Goal: Find specific page/section: Find specific page/section

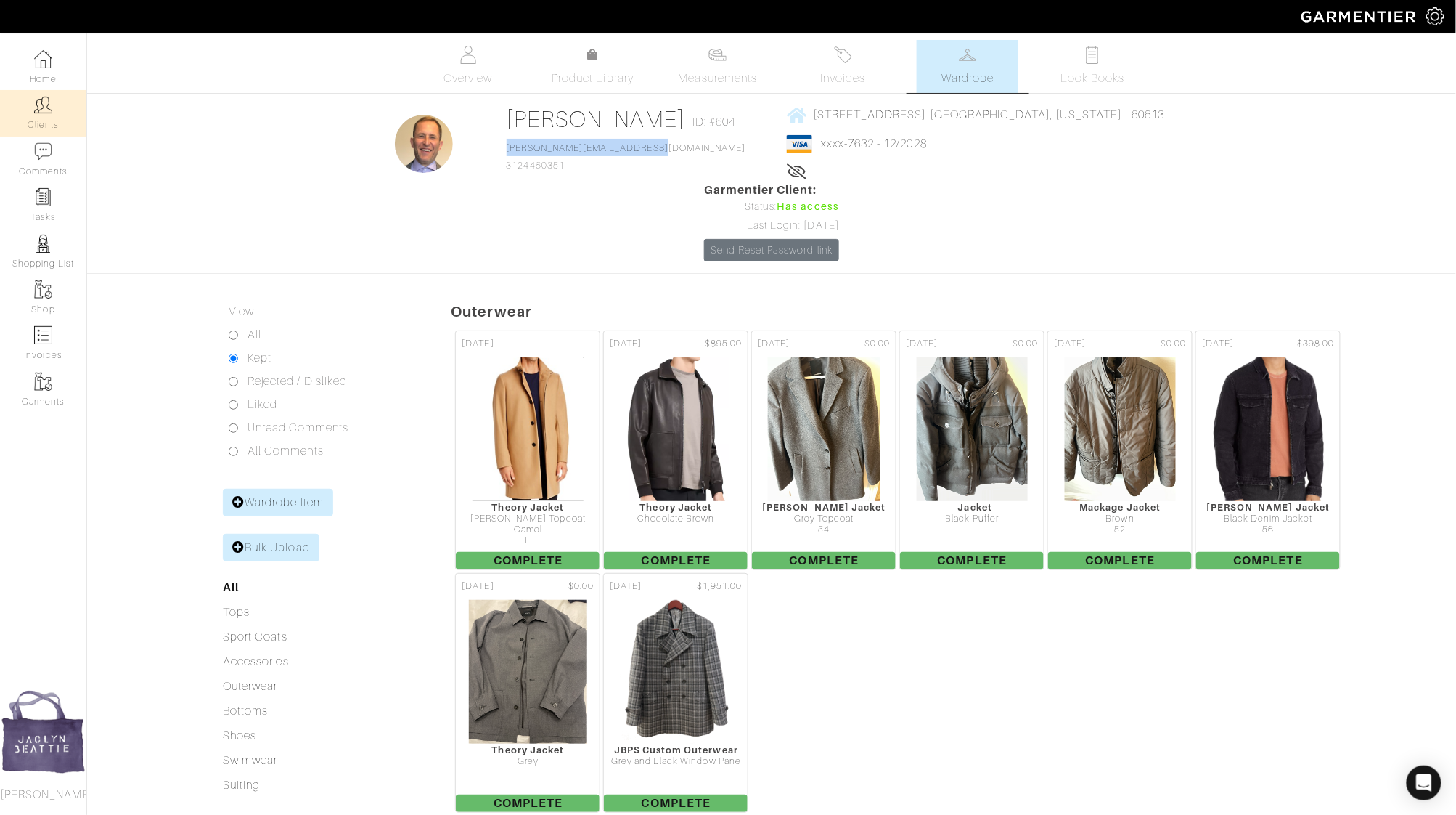
click at [36, 116] on link "Clients" at bounding box center [43, 112] width 87 height 46
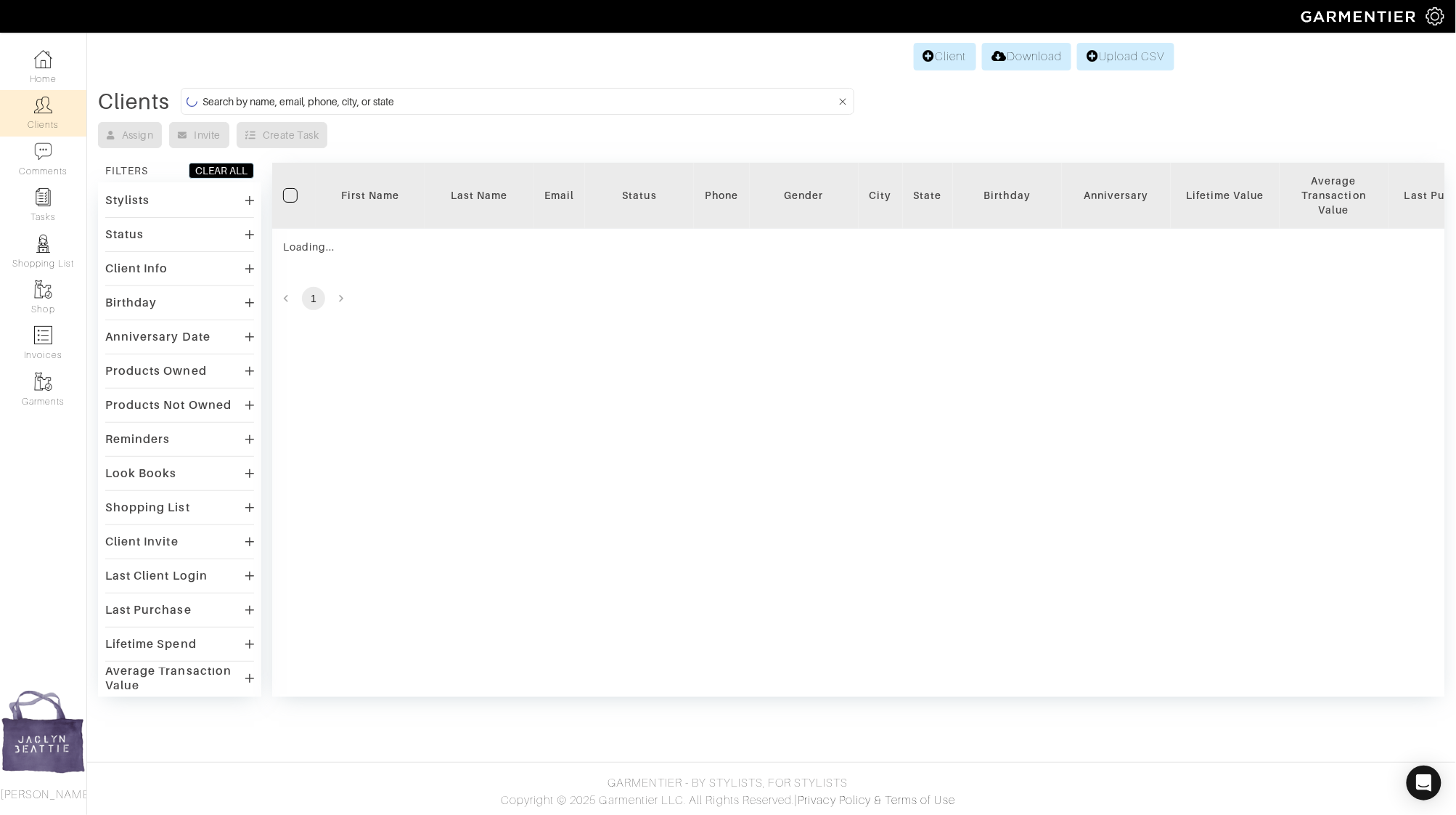
click at [490, 98] on input at bounding box center [519, 102] width 634 height 18
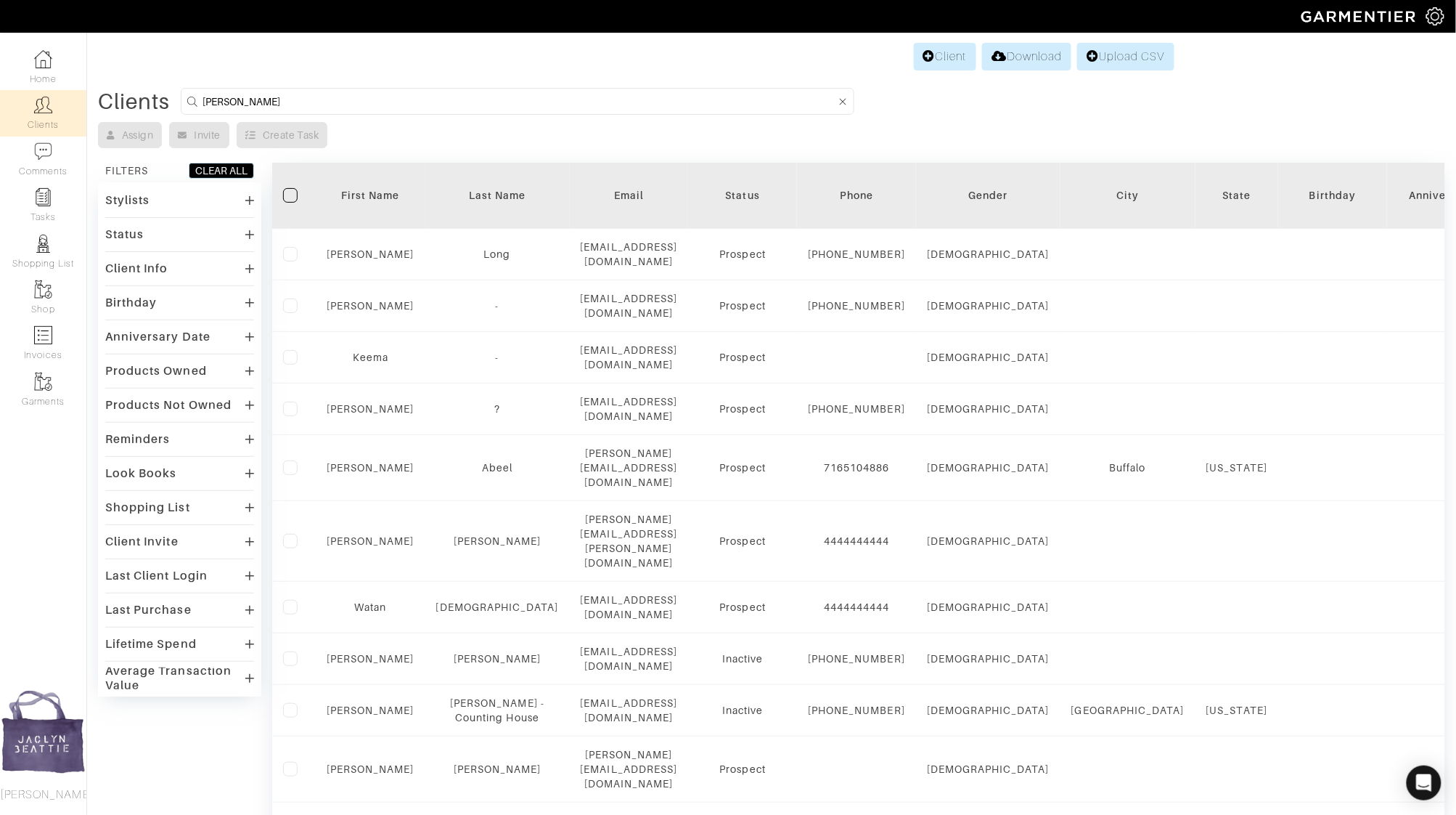
type input "ryan ricke"
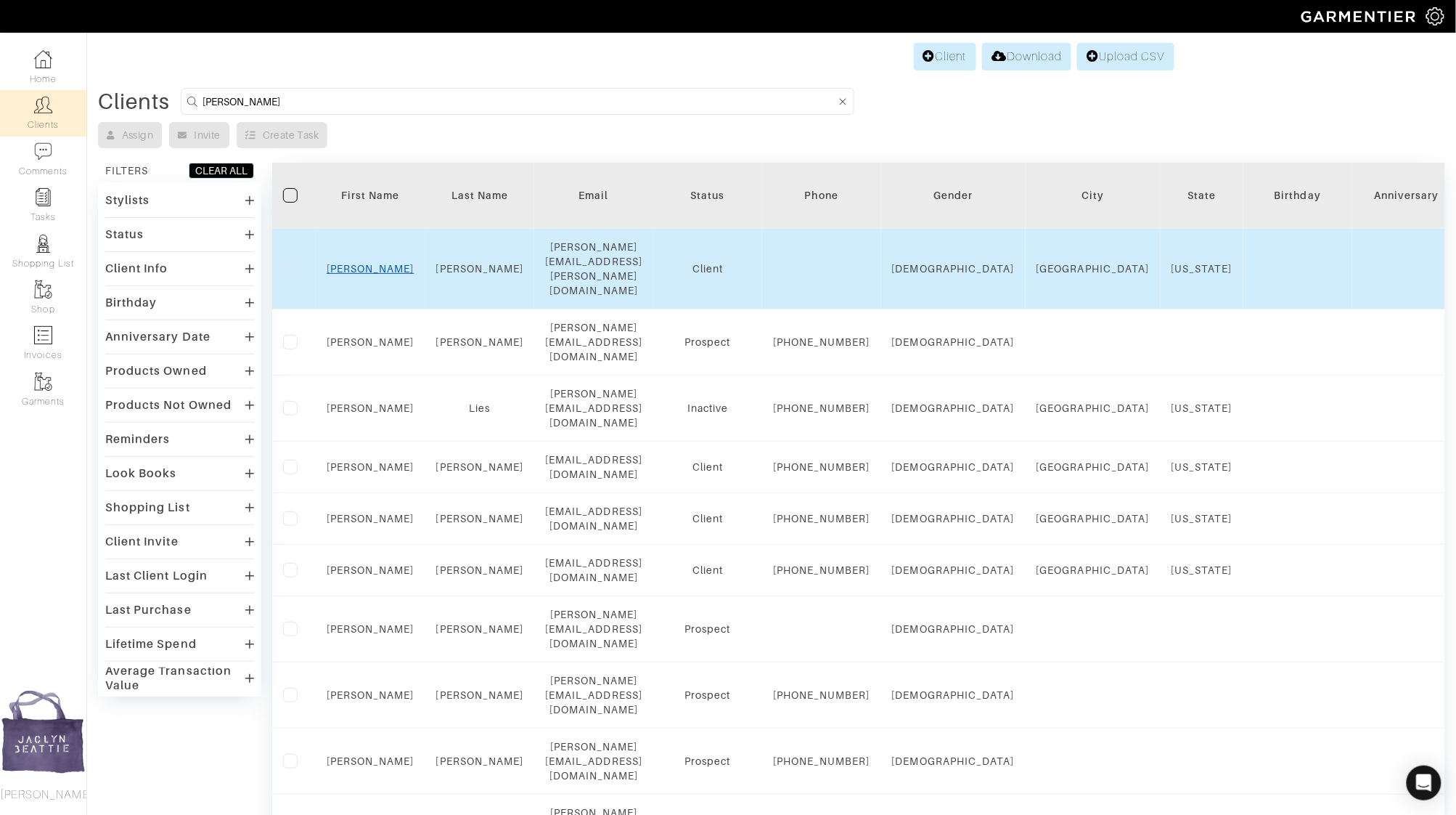
click at [364, 263] on link "Ryan" at bounding box center [370, 269] width 87 height 12
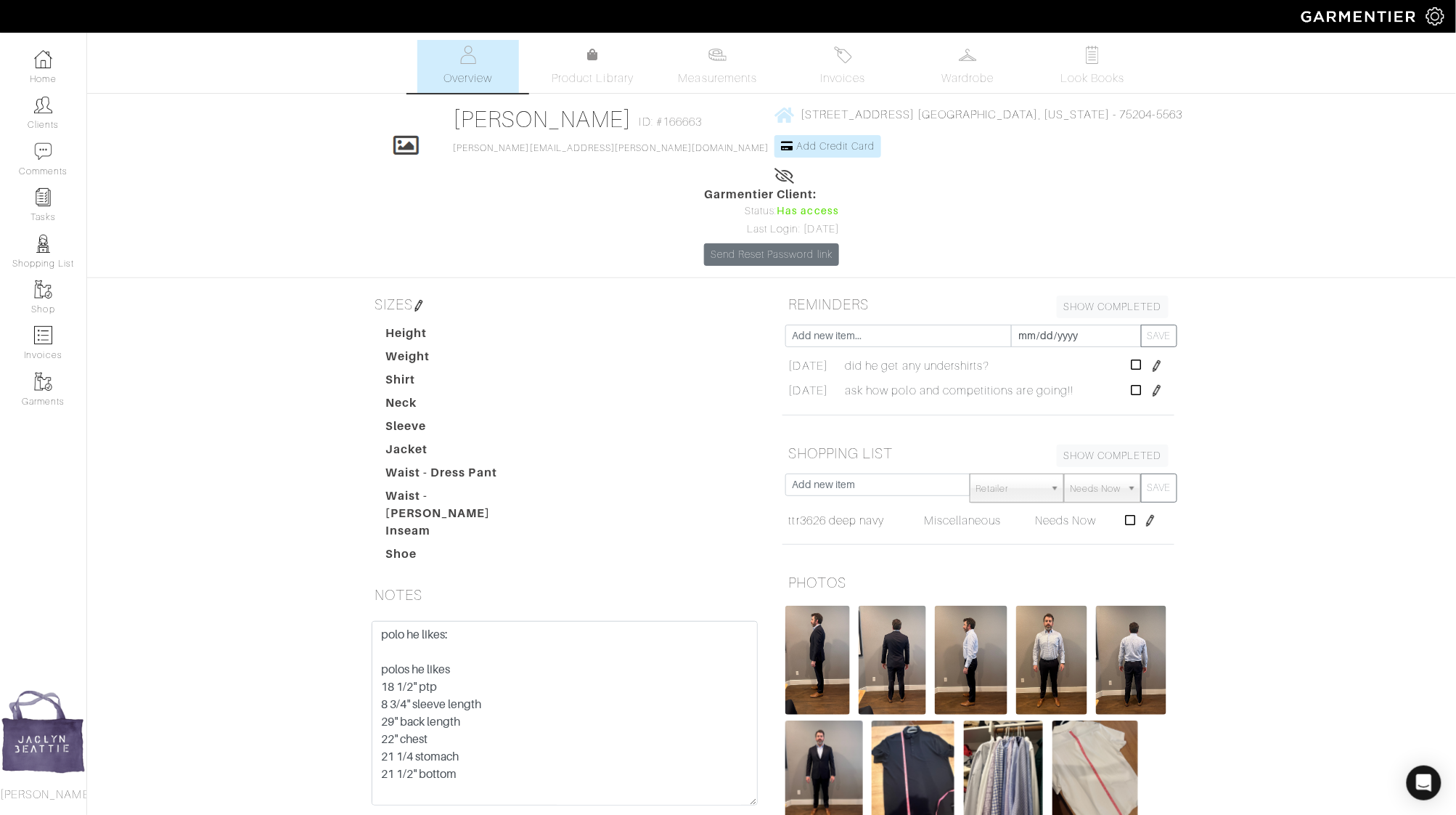
click at [842, 71] on span "Invoices" at bounding box center [843, 78] width 44 height 18
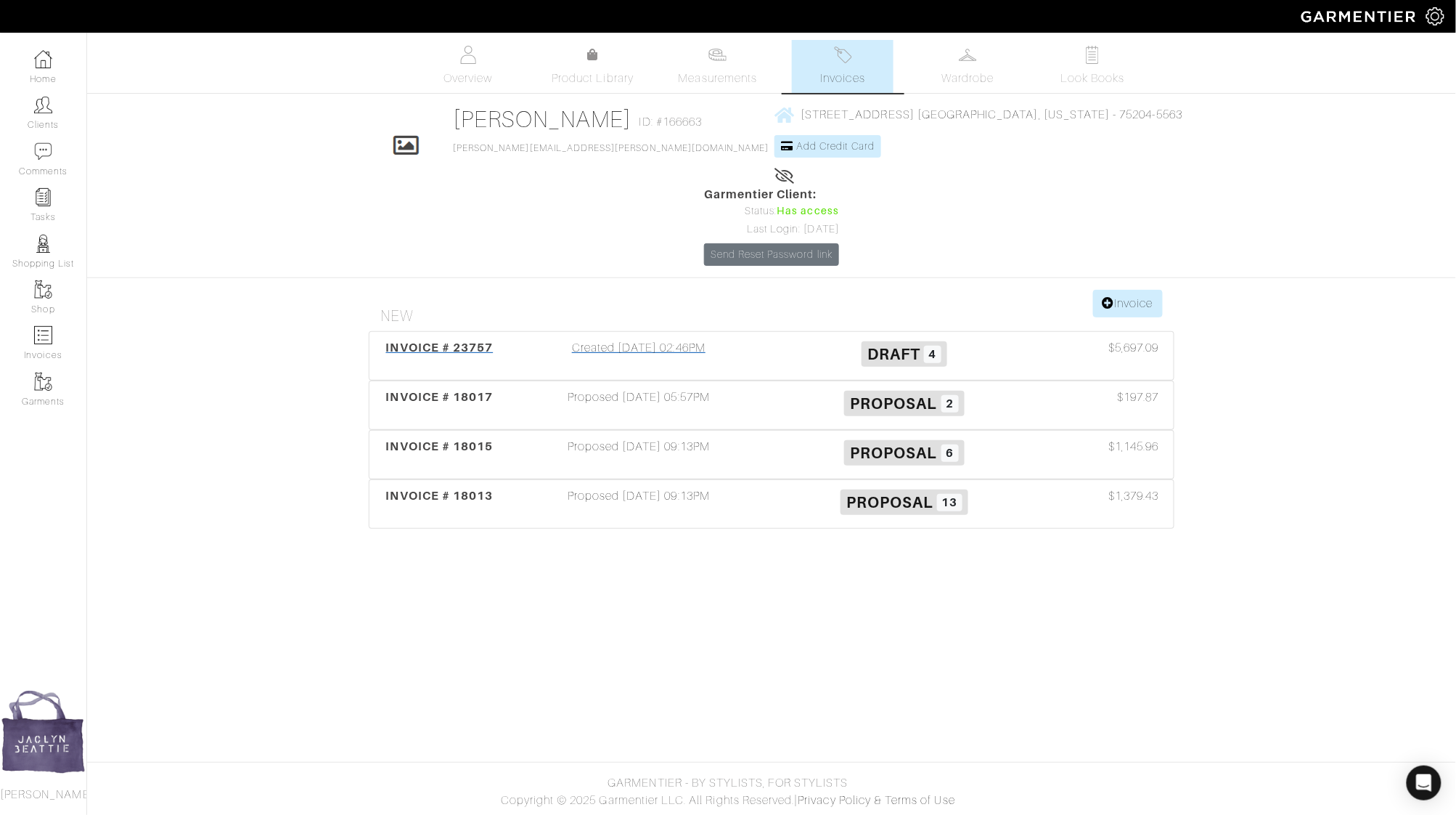
click at [687, 339] on div "Created [DATE] 02:46PM" at bounding box center [638, 356] width 266 height 33
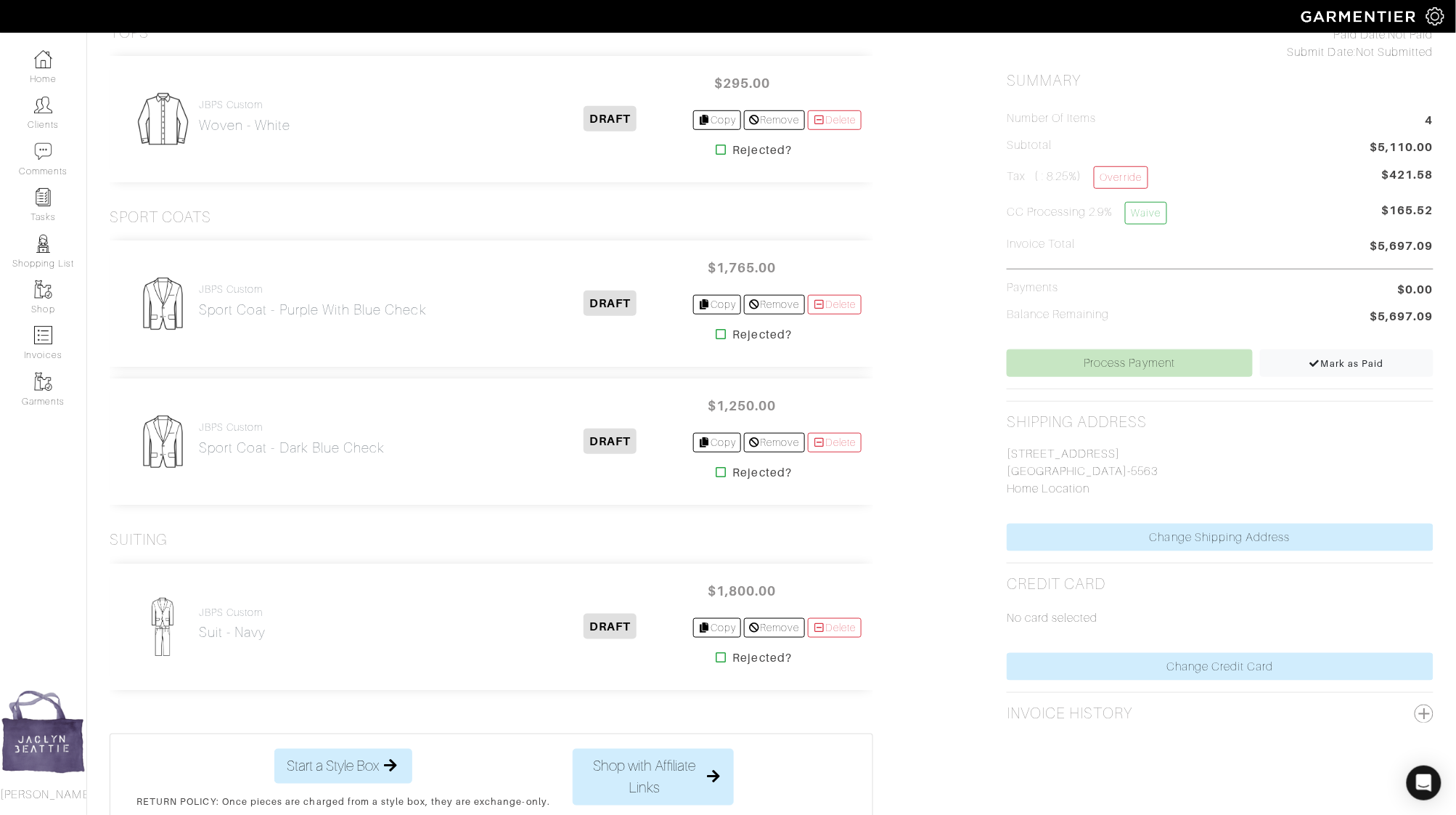
scroll to position [353, 0]
